Goal: Task Accomplishment & Management: Manage account settings

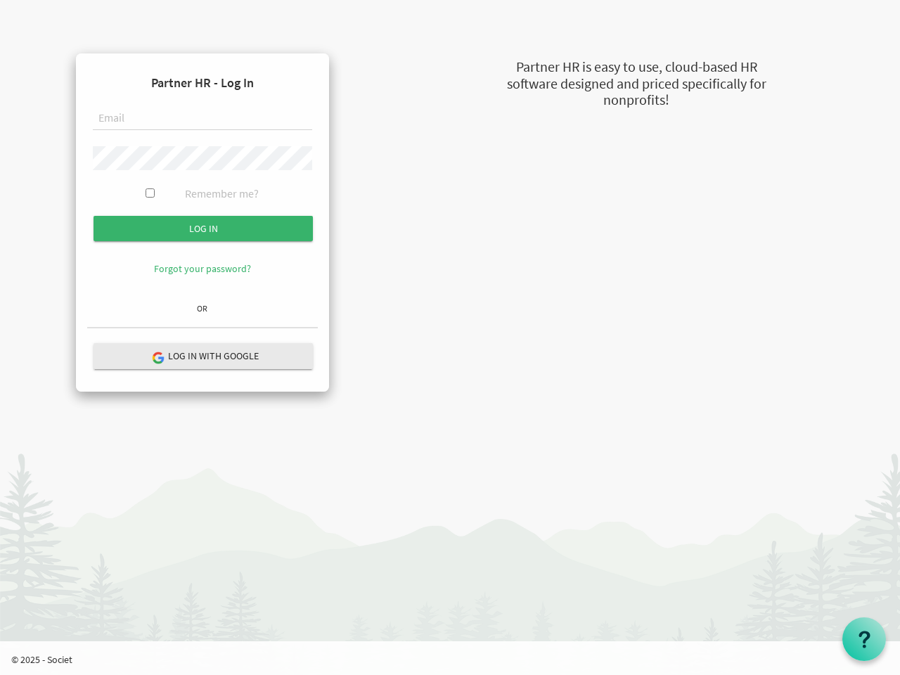
click at [203, 181] on form "Partner HR - Log In Remember me? Log in" at bounding box center [202, 181] width 231 height 232
click at [203, 229] on input "Log in" at bounding box center [203, 228] width 219 height 25
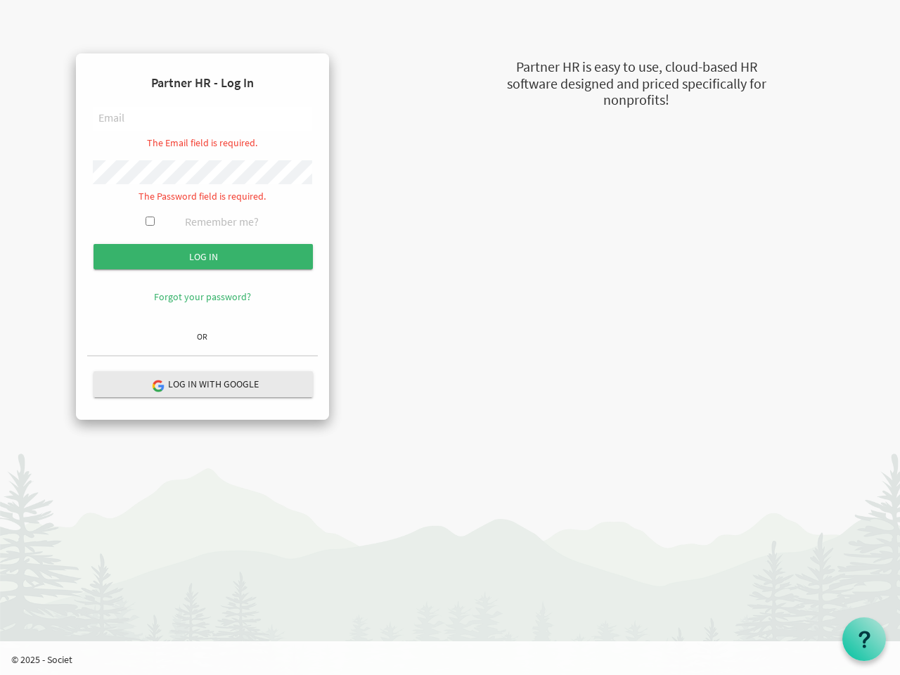
click at [203, 356] on hr at bounding box center [202, 356] width 231 height 2
click at [865, 639] on use at bounding box center [864, 639] width 11 height 17
